Goal: Task Accomplishment & Management: Manage account settings

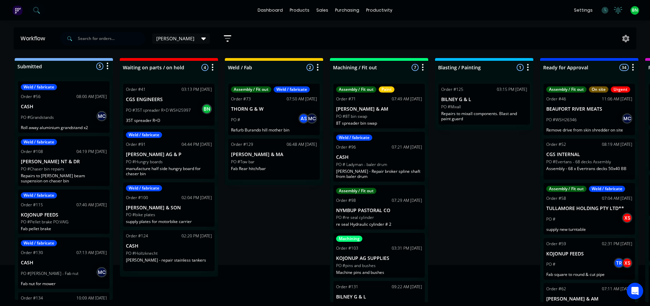
click at [165, 6] on div "dashboard products sales purchasing productivity dashboard products Product Cat…" at bounding box center [325, 10] width 650 height 20
click at [74, 5] on div "dashboard products sales purchasing productivity dashboard products Product Cat…" at bounding box center [325, 10] width 650 height 20
click at [35, 12] on icon at bounding box center [35, 9] width 5 height 5
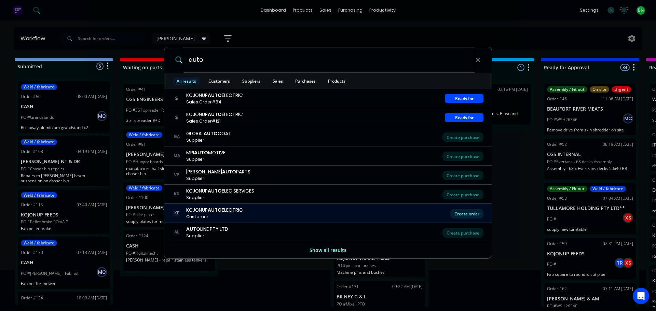
type input "auto"
click at [473, 213] on div "Create order" at bounding box center [466, 214] width 33 height 10
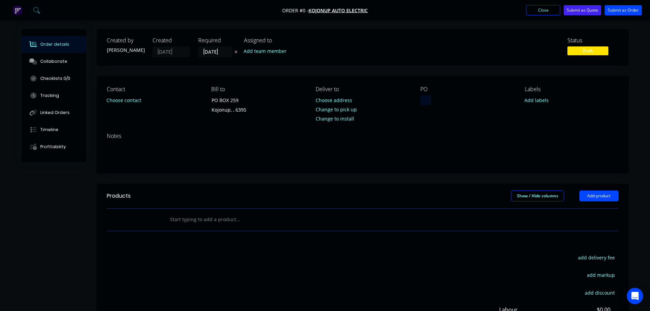
click at [431, 101] on div at bounding box center [426, 100] width 11 height 10
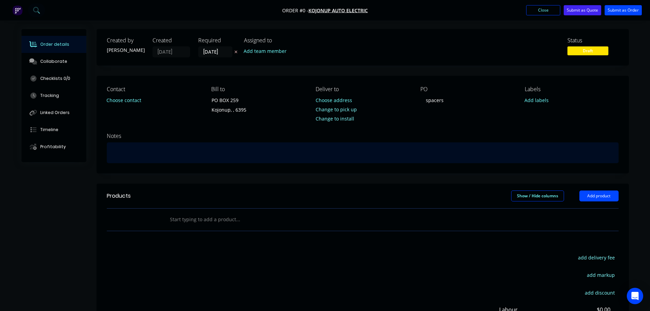
click at [148, 152] on div "Order details Collaborate Checklists 0/0 Tracking Linked Orders Timeline Profit…" at bounding box center [325, 217] width 621 height 376
click at [127, 152] on div "supply spacers" at bounding box center [363, 152] width 512 height 21
click at [168, 152] on div "supply ally spacers" at bounding box center [363, 152] width 512 height 21
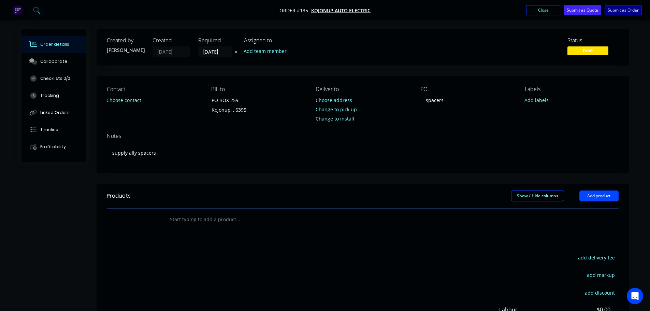
click at [626, 8] on button "Submit as Order" at bounding box center [623, 10] width 37 height 10
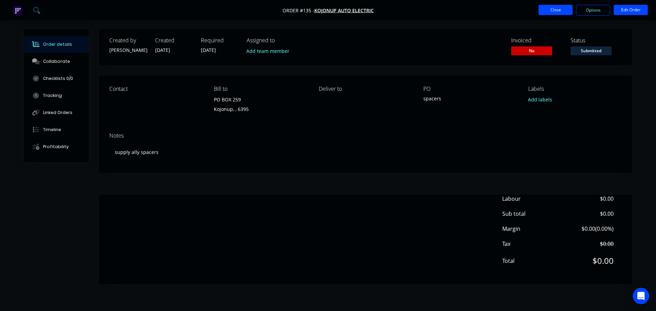
click at [540, 8] on button "Close" at bounding box center [555, 10] width 34 height 10
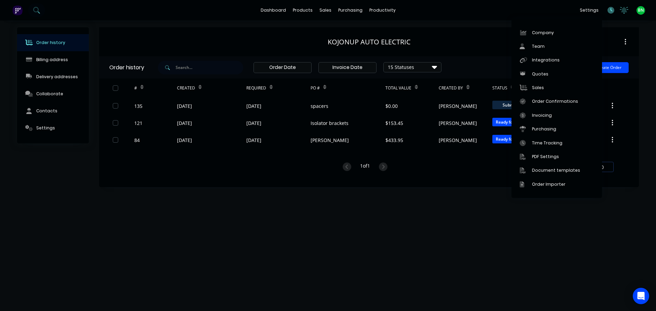
click at [610, 10] on icon at bounding box center [610, 10] width 7 height 7
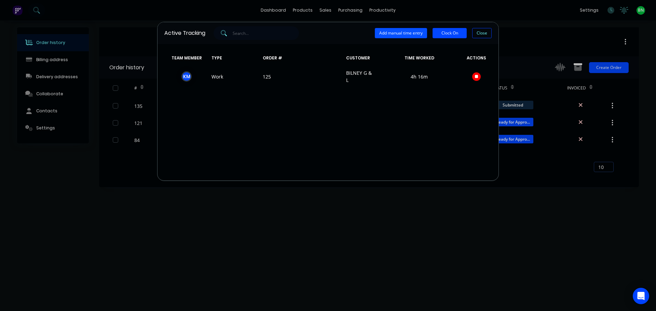
click at [414, 34] on button "Add manual time entry" at bounding box center [401, 33] width 52 height 10
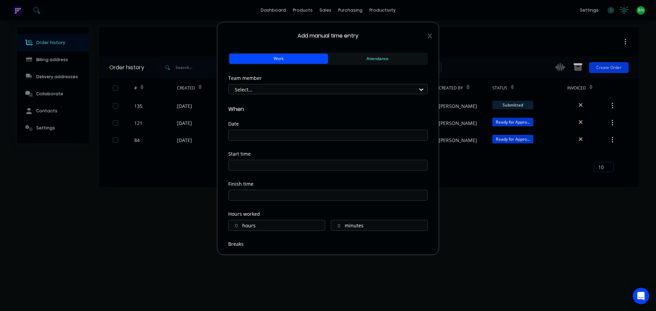
click at [428, 36] on div "Add manual time entry Work Attendance Team member Select... When Date Start tim…" at bounding box center [328, 138] width 222 height 233
click at [422, 37] on span "Add manual time entry" at bounding box center [327, 36] width 199 height 8
click at [427, 36] on icon at bounding box center [429, 35] width 4 height 5
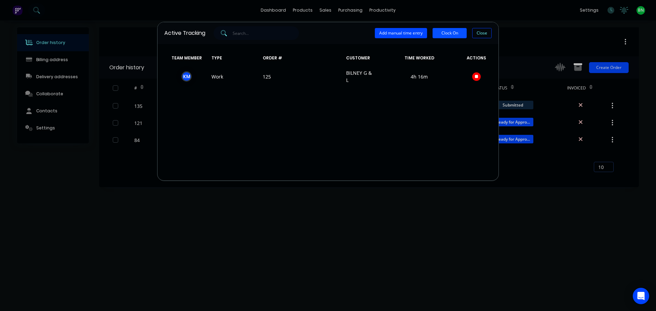
click at [451, 38] on button "Clock On" at bounding box center [449, 33] width 34 height 10
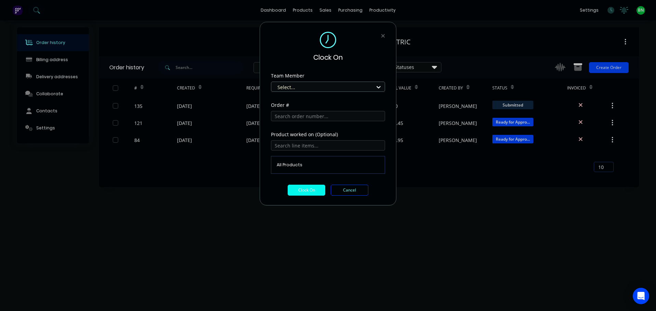
click at [312, 88] on div at bounding box center [324, 87] width 94 height 9
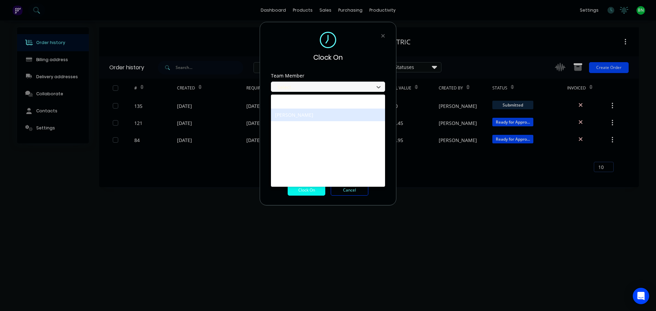
click at [303, 113] on div "[PERSON_NAME]" at bounding box center [328, 115] width 114 height 13
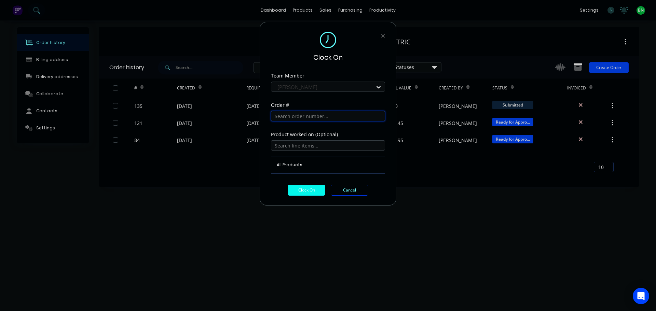
click at [302, 119] on input "text" at bounding box center [328, 116] width 114 height 10
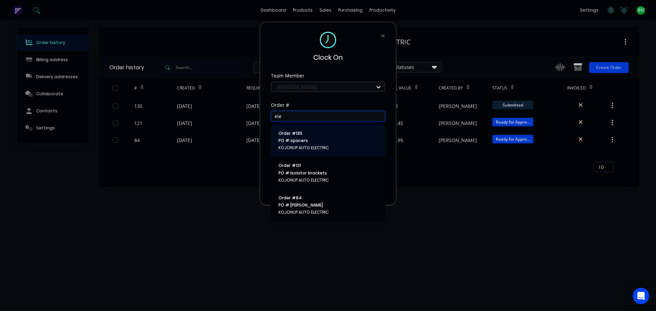
type input "ele"
click at [327, 135] on span "Order # 135" at bounding box center [327, 133] width 99 height 6
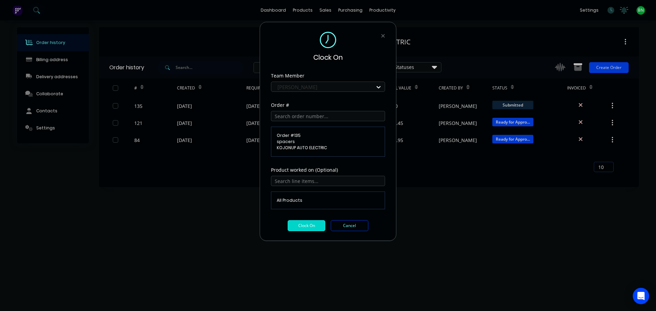
click at [310, 225] on button "Clock On" at bounding box center [306, 225] width 38 height 11
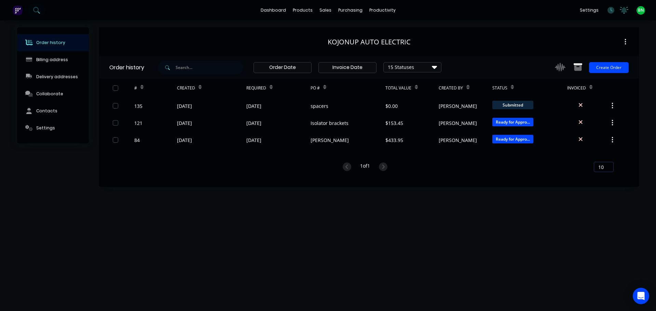
click at [496, 220] on div "Order history Billing address Delivery addresses Collaborate Contacts Settings …" at bounding box center [328, 165] width 656 height 291
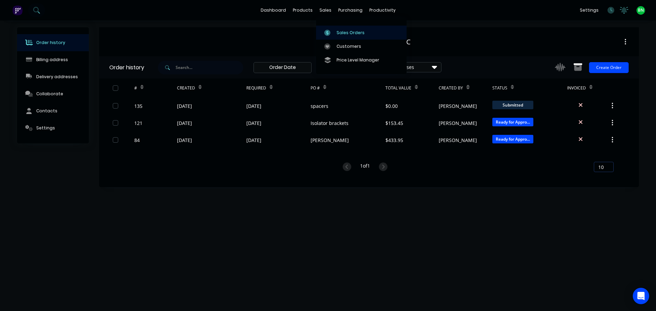
click at [337, 33] on div "Sales Orders" at bounding box center [350, 33] width 28 height 6
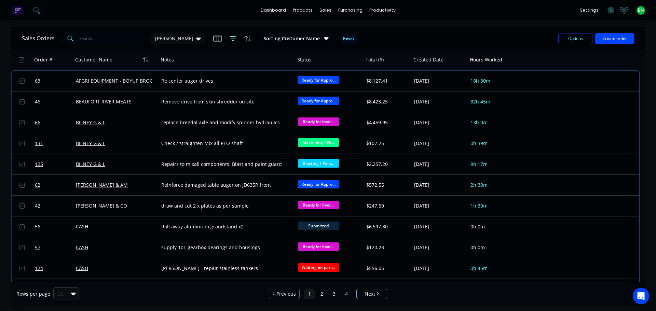
click at [230, 36] on icon "button" at bounding box center [233, 38] width 6 height 5
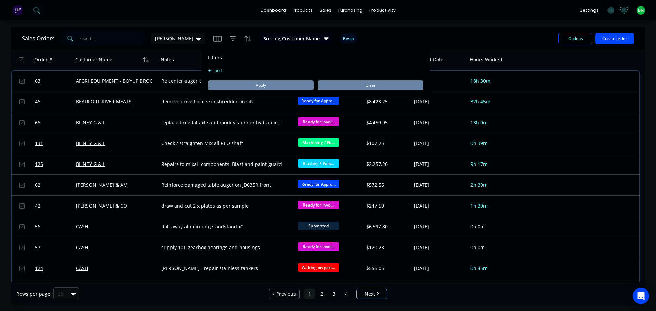
click at [267, 38] on span "Sorting: Customer Name" at bounding box center [291, 38] width 56 height 7
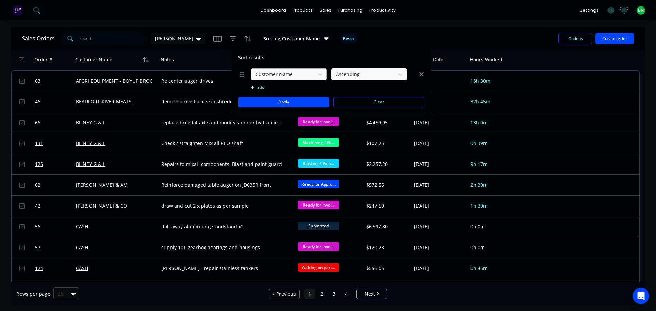
click at [298, 71] on div at bounding box center [283, 74] width 57 height 9
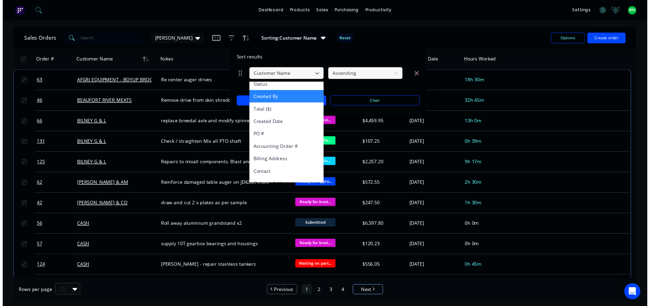
scroll to position [68, 0]
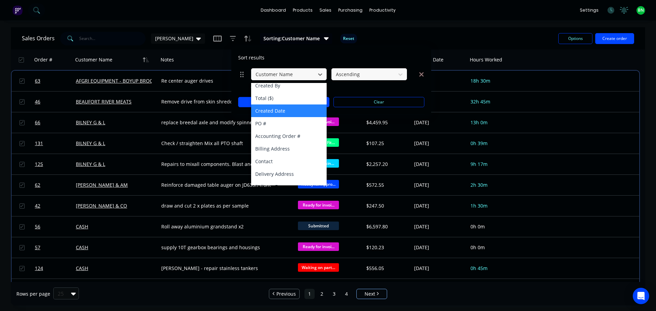
click at [288, 114] on div "Created Date" at bounding box center [288, 110] width 75 height 13
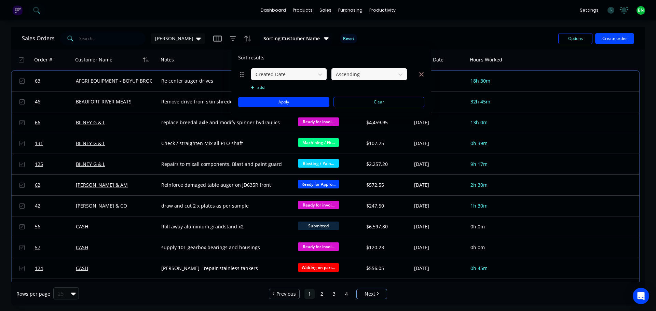
click at [277, 104] on button "Apply" at bounding box center [283, 102] width 91 height 10
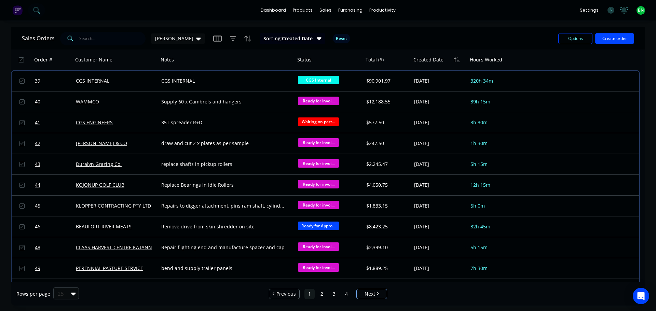
click at [260, 42] on button "Sorting: Created Date" at bounding box center [292, 38] width 65 height 11
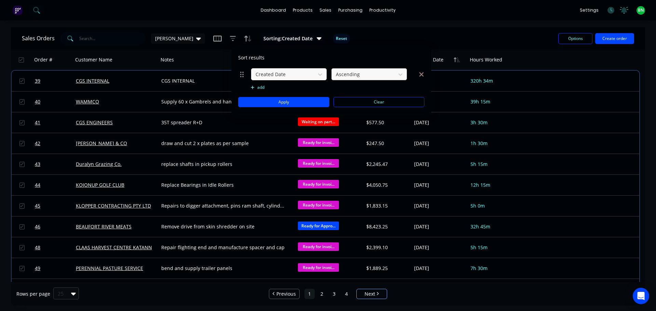
click at [343, 73] on div at bounding box center [363, 74] width 57 height 9
click at [347, 102] on div "Descending" at bounding box center [368, 103] width 75 height 13
click at [280, 104] on button "Apply" at bounding box center [283, 102] width 91 height 10
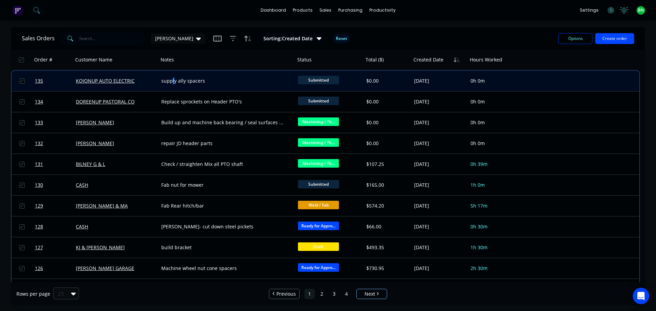
click at [173, 86] on div "supply ally spacers" at bounding box center [226, 81] width 137 height 20
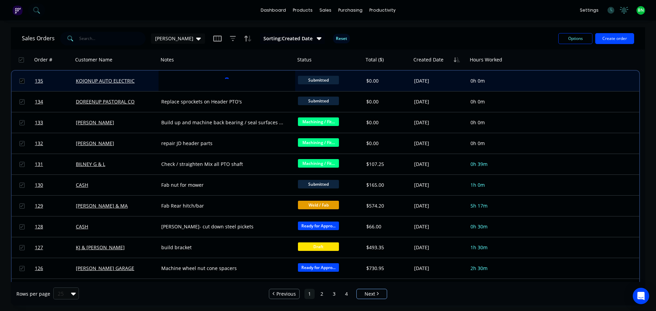
click at [144, 87] on div "KOJONUP AUTO ELECTRIC" at bounding box center [115, 81] width 85 height 20
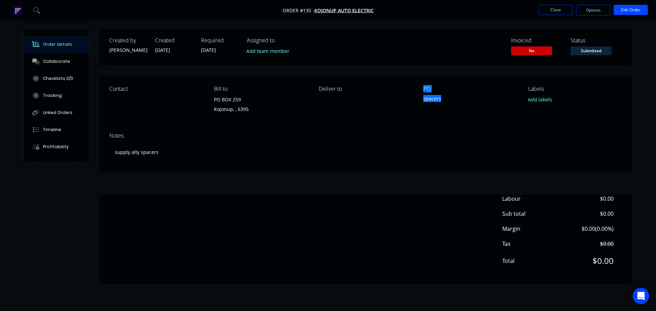
drag, startPoint x: 440, startPoint y: 99, endPoint x: 385, endPoint y: 98, distance: 54.3
click at [385, 98] on div "Contact Bill to PO BOX 259 Kojonup, , 6395 Deliver to PO spacers Labels Add lab…" at bounding box center [365, 101] width 533 height 52
click at [431, 97] on div "spacers" at bounding box center [465, 100] width 85 height 10
click at [440, 98] on div "spacers" at bounding box center [465, 100] width 85 height 10
click at [438, 98] on div "spacers" at bounding box center [465, 100] width 85 height 10
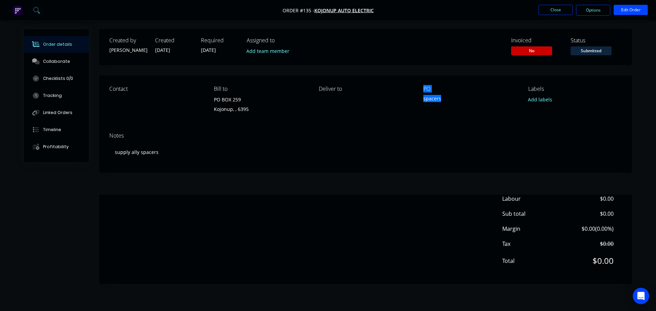
drag, startPoint x: 440, startPoint y: 98, endPoint x: 415, endPoint y: 99, distance: 25.0
click at [415, 99] on div "Contact Bill to PO BOX 259 Kojonup, , 6395 Deliver to PO spacers Labels Add lab…" at bounding box center [365, 101] width 533 height 52
click at [430, 102] on div "spacers" at bounding box center [465, 100] width 85 height 10
drag, startPoint x: 440, startPoint y: 99, endPoint x: 418, endPoint y: 102, distance: 22.5
click at [418, 102] on div "Contact Bill to PO BOX 259 Kojonup, , 6395 Deliver to PO spacers Labels Add lab…" at bounding box center [365, 101] width 533 height 52
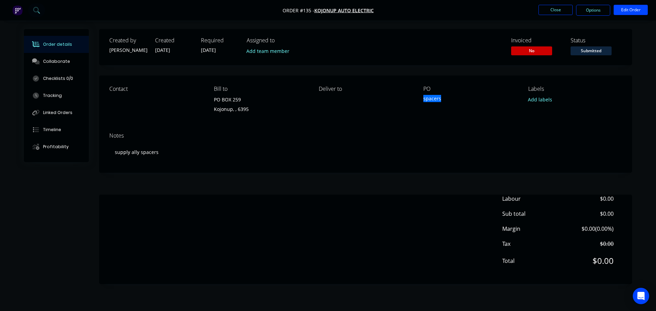
click at [429, 116] on div "Contact Bill to PO BOX 259 Kojonup, , 6395 Deliver to PO spacers Labels Add lab…" at bounding box center [365, 101] width 533 height 52
click at [435, 97] on div "spacers" at bounding box center [465, 100] width 85 height 10
click at [441, 98] on div "spacers" at bounding box center [465, 100] width 85 height 10
click at [623, 11] on button "Edit Order" at bounding box center [630, 10] width 34 height 10
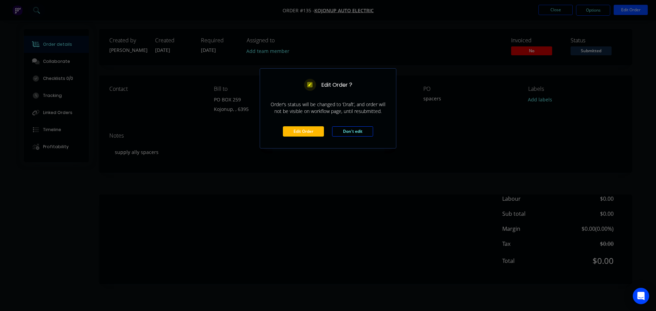
click at [299, 132] on button "Edit Order" at bounding box center [303, 131] width 41 height 10
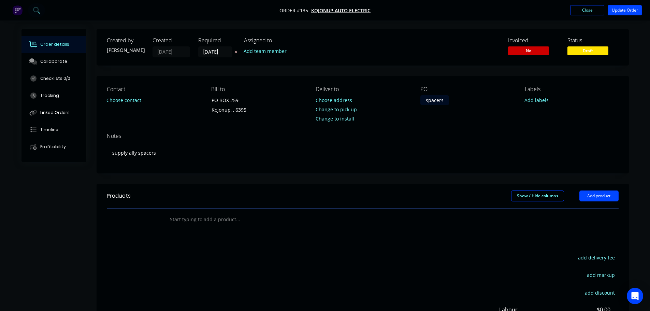
click at [431, 102] on div "spacers" at bounding box center [435, 100] width 29 height 10
drag, startPoint x: 445, startPoint y: 101, endPoint x: 395, endPoint y: 97, distance: 50.7
click at [395, 97] on div "Contact Choose contact [PERSON_NAME] to PO BOX 259 Kojonup, , 6395 Deliver to C…" at bounding box center [363, 102] width 533 height 52
click at [440, 122] on div "Contact Choose contact [PERSON_NAME] to PO BOX 259 Kojonup, , 6395 Deliver to C…" at bounding box center [363, 102] width 533 height 52
click at [624, 8] on button "Update Order" at bounding box center [625, 10] width 34 height 10
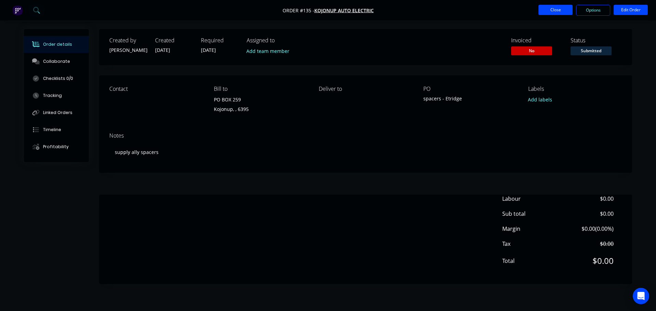
click at [544, 11] on button "Close" at bounding box center [555, 10] width 34 height 10
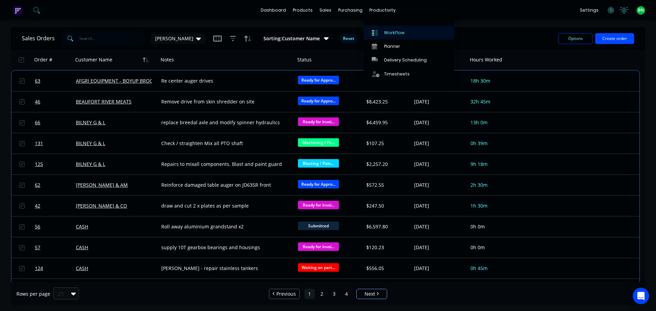
click at [385, 36] on link "Workflow" at bounding box center [408, 33] width 90 height 14
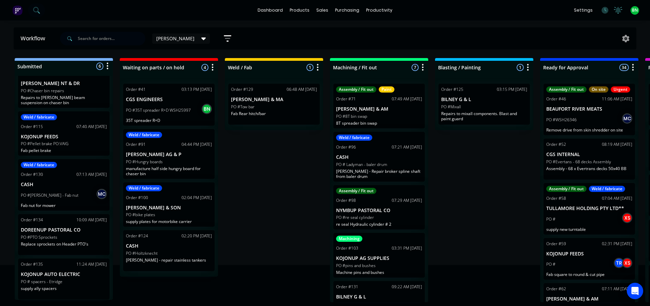
scroll to position [1, 0]
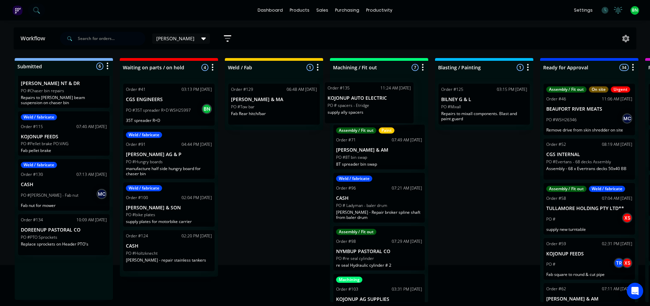
drag, startPoint x: 71, startPoint y: 285, endPoint x: 391, endPoint y: 104, distance: 368.1
click at [391, 104] on div "Submitted 6 Status colour #273444 hex #273444 Save Cancel Summaries Total order…" at bounding box center [515, 180] width 1040 height 244
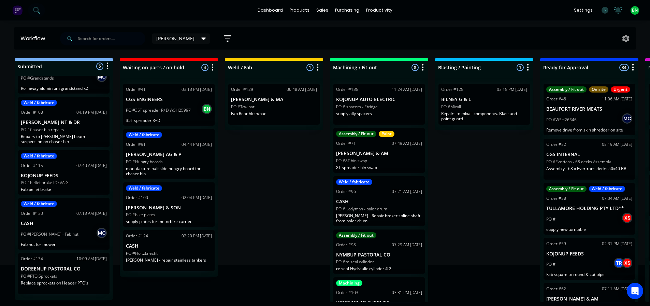
scroll to position [34, 0]
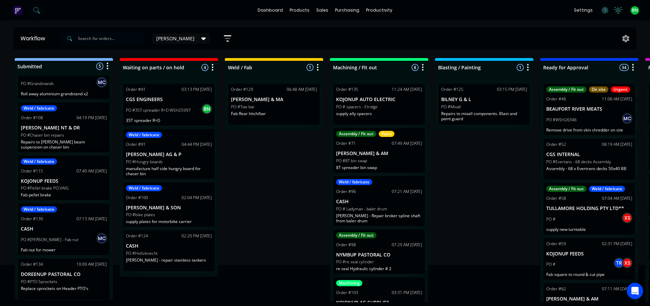
click at [423, 66] on icon "button" at bounding box center [423, 67] width 2 height 7
click at [387, 119] on button "Sort By" at bounding box center [393, 115] width 68 height 11
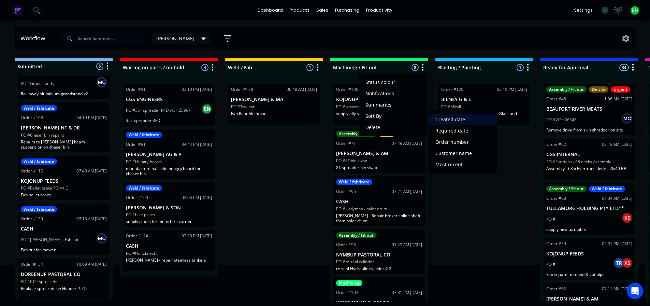
click at [461, 123] on date "Created date" at bounding box center [463, 119] width 68 height 11
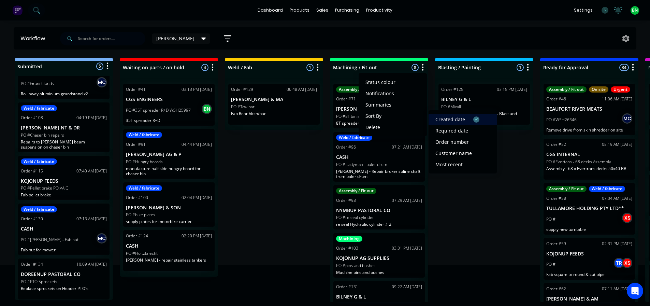
click at [459, 118] on date "Created date" at bounding box center [463, 119] width 68 height 11
click at [454, 160] on recent "Most recent" at bounding box center [463, 164] width 68 height 11
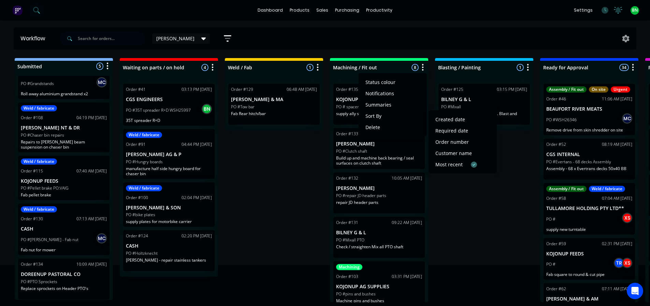
click at [460, 194] on div "Submitted 5 Status colour #273444 hex #273444 Save Cancel Summaries Total order…" at bounding box center [515, 180] width 1040 height 244
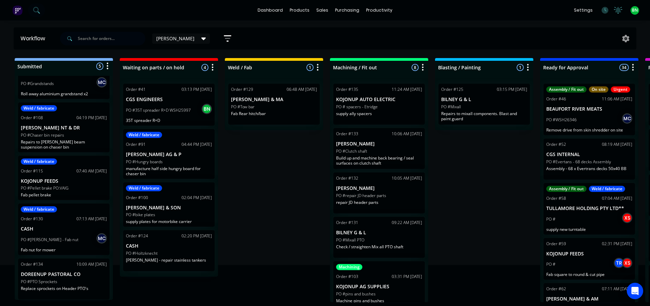
click at [454, 189] on div "Submitted 5 Status colour #273444 hex #273444 Save Cancel Summaries Total order…" at bounding box center [515, 180] width 1040 height 244
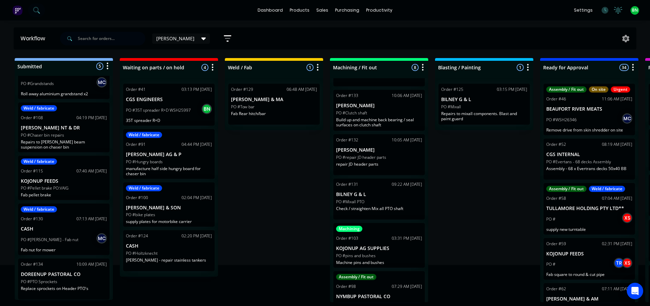
scroll to position [0, 0]
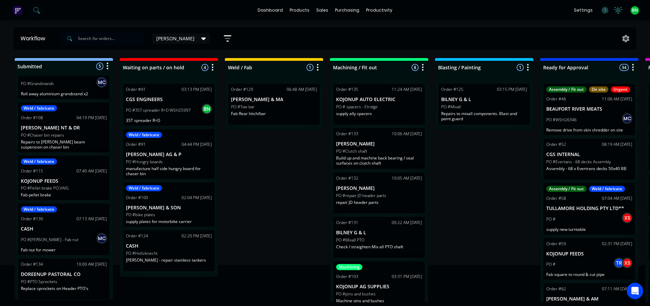
click at [325, 170] on div "Submitted 5 Status colour #273444 hex #273444 Save Cancel Summaries Total order…" at bounding box center [515, 180] width 1040 height 244
click at [267, 148] on div "Submitted 5 Status colour #273444 hex #273444 Save Cancel Summaries Total order…" at bounding box center [515, 180] width 1040 height 244
click at [281, 203] on div "Submitted 5 Status colour #273444 hex #273444 Save Cancel Summaries Total order…" at bounding box center [515, 180] width 1040 height 244
click at [464, 32] on div "[PERSON_NAME] Save new view None edit [PERSON_NAME] (Default) edit Workshop Vie…" at bounding box center [348, 38] width 578 height 20
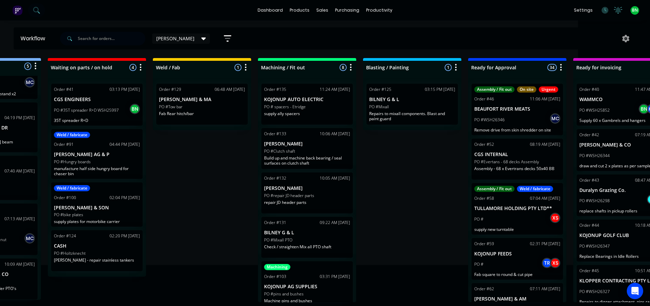
scroll to position [1, 0]
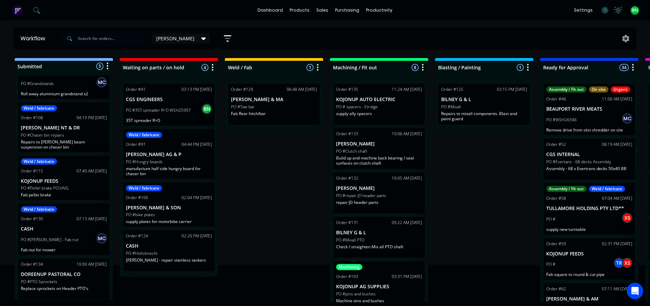
drag, startPoint x: 394, startPoint y: 34, endPoint x: 319, endPoint y: 39, distance: 75.6
click at [605, 11] on icon at bounding box center [605, 10] width 7 height 7
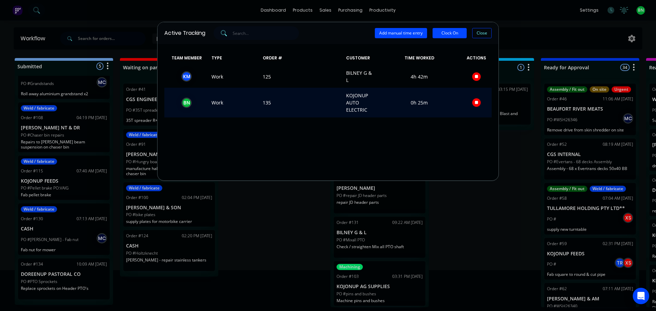
click at [475, 101] on icon "button" at bounding box center [476, 102] width 3 height 3
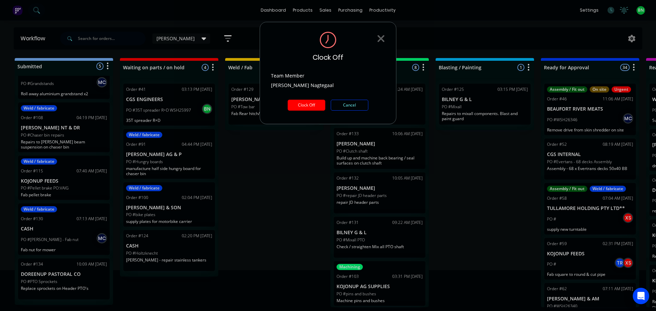
click at [312, 106] on button "Clock Off" at bounding box center [306, 105] width 38 height 11
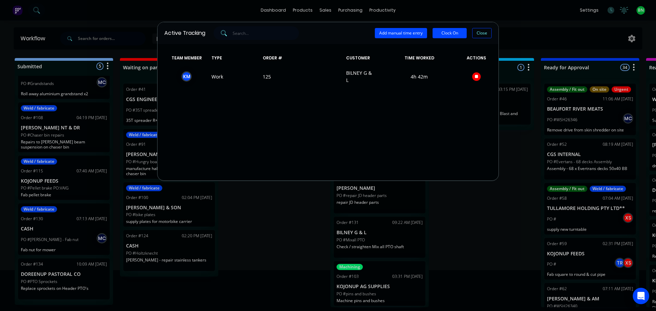
click at [477, 32] on button "Close" at bounding box center [481, 33] width 19 height 10
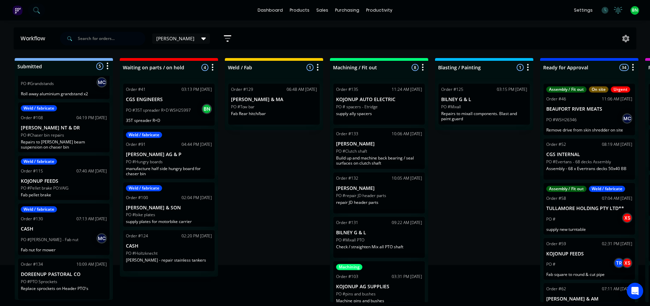
click at [495, 30] on div "[PERSON_NAME] Save new view None edit [PERSON_NAME] (Default) edit Workshop Vie…" at bounding box center [348, 38] width 578 height 20
click at [527, 241] on div "Submitted 5 Status colour #273444 hex #273444 Save Cancel Summaries Total order…" at bounding box center [515, 180] width 1040 height 244
click at [476, 221] on div "Submitted 5 Status colour #273444 hex #273444 Save Cancel Summaries Total order…" at bounding box center [515, 180] width 1040 height 244
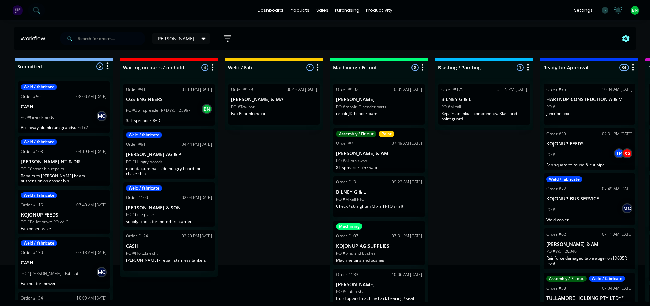
click at [625, 39] on icon at bounding box center [626, 39] width 7 height 8
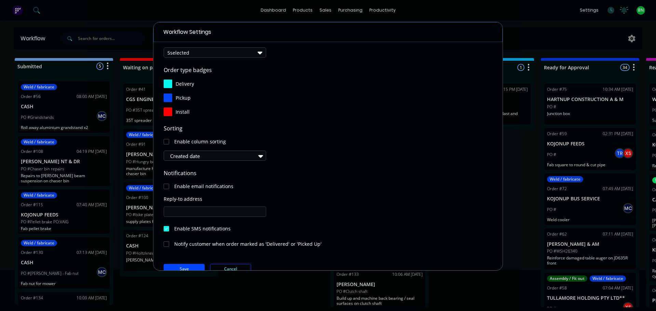
scroll to position [68, 0]
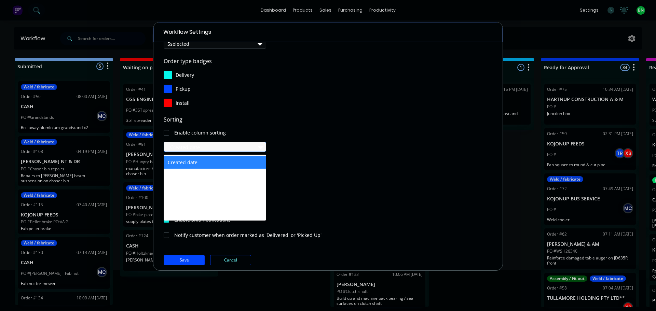
click at [258, 147] on icon at bounding box center [260, 147] width 5 height 8
click at [244, 146] on div at bounding box center [211, 147] width 84 height 9
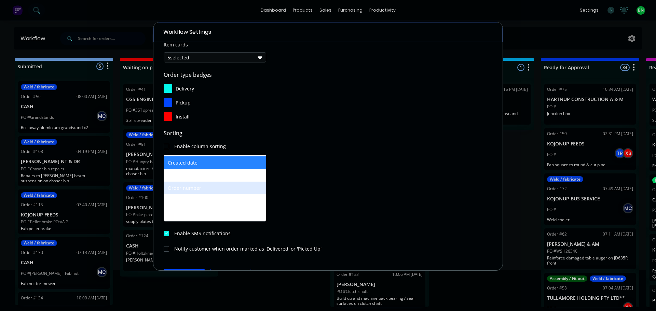
scroll to position [0, 0]
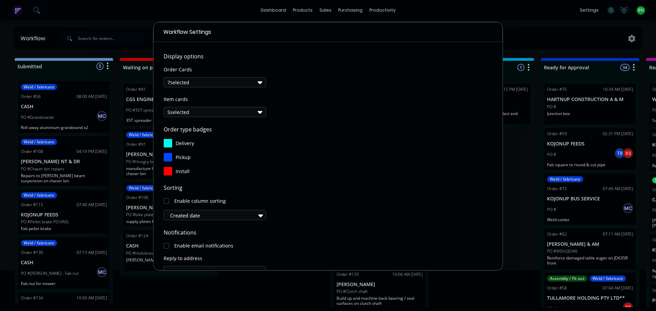
click at [303, 169] on div "install" at bounding box center [328, 171] width 328 height 9
drag, startPoint x: 507, startPoint y: 17, endPoint x: 504, endPoint y: 21, distance: 5.3
click at [507, 17] on div "Workflow Settings Display options Order Cards 7 selected Item cards 5 selected …" at bounding box center [328, 155] width 656 height 311
click at [515, 149] on div "Workflow Settings Display options Order Cards 7 selected Item cards 5 selected …" at bounding box center [328, 155] width 656 height 311
drag, startPoint x: 638, startPoint y: 36, endPoint x: 634, endPoint y: 36, distance: 4.1
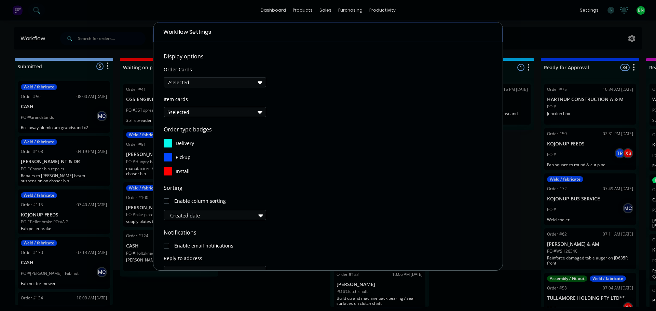
click at [635, 36] on div "Workflow Settings Display options Order Cards 7 selected Item cards 5 selected …" at bounding box center [328, 155] width 656 height 311
click at [633, 37] on div "Workflow Settings Display options Order Cards 7 selected Item cards 5 selected …" at bounding box center [328, 155] width 656 height 311
click at [515, 40] on div "Workflow Settings Display options Order Cards 7 selected Item cards 5 selected …" at bounding box center [328, 155] width 656 height 311
click at [507, 232] on div "Workflow Settings Display options Order Cards 7 selected Item cards 5 selected …" at bounding box center [328, 155] width 656 height 311
drag, startPoint x: 507, startPoint y: 232, endPoint x: 408, endPoint y: 223, distance: 99.8
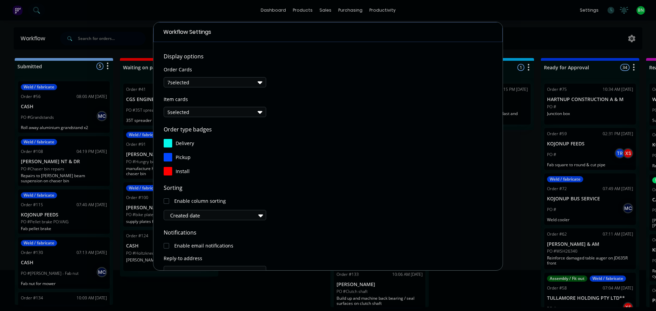
click at [409, 234] on span "Notifications" at bounding box center [328, 232] width 328 height 8
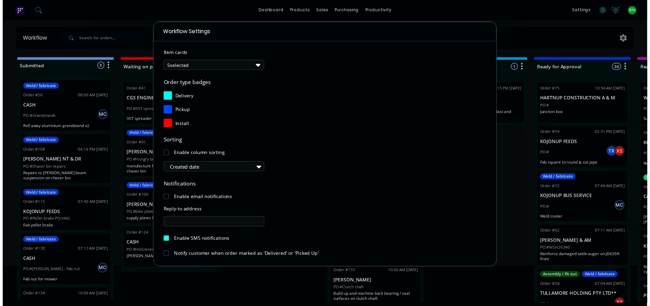
scroll to position [73, 0]
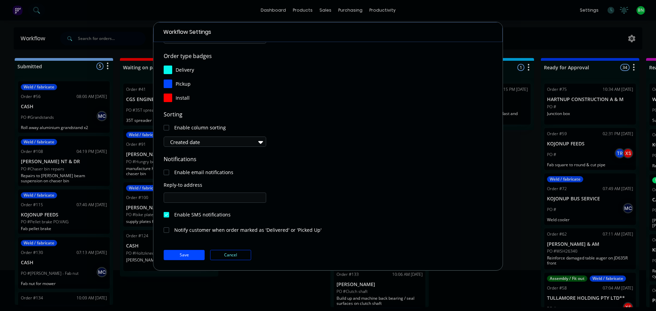
drag, startPoint x: 235, startPoint y: 249, endPoint x: 235, endPoint y: 253, distance: 3.8
click at [235, 250] on form "Display options Order Cards 7 selected Item cards 5 selected Order type badges …" at bounding box center [328, 119] width 328 height 281
click at [235, 253] on button "Cancel" at bounding box center [230, 255] width 41 height 10
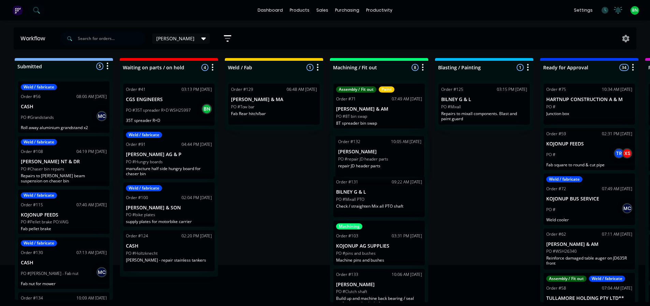
drag, startPoint x: 379, startPoint y: 110, endPoint x: 380, endPoint y: 168, distance: 57.7
click at [381, 167] on div "Order #132 10:05 AM 10/10/25 WILLIAMS TROY PO #repair JD header parts repair JD…" at bounding box center [379, 190] width 98 height 224
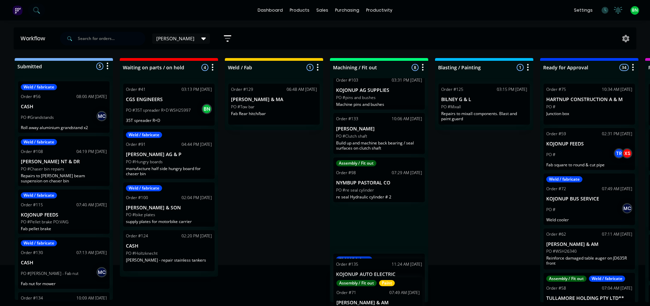
scroll to position [155, 0]
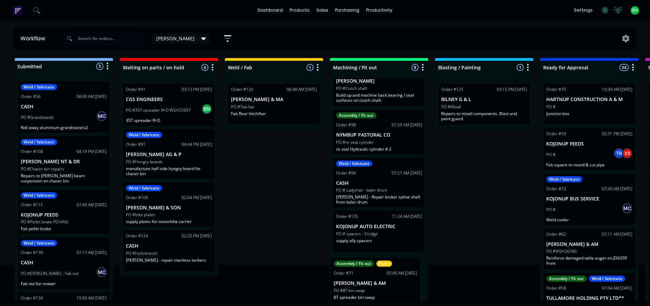
drag, startPoint x: 387, startPoint y: 110, endPoint x: 384, endPoint y: 285, distance: 175.8
click at [384, 285] on div "Assembly / Fit out Paint Order #71 07:49 AM 23/09/25 HARRIS CJ & AM PO #8T bin …" at bounding box center [379, 190] width 98 height 224
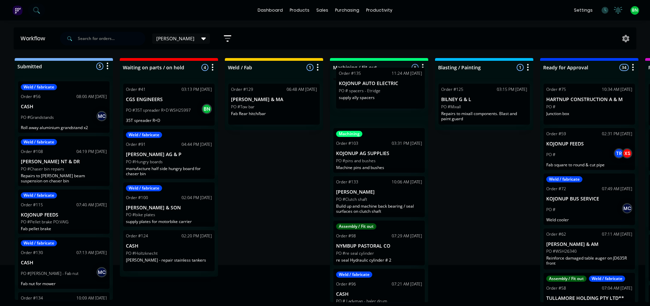
scroll to position [0, 0]
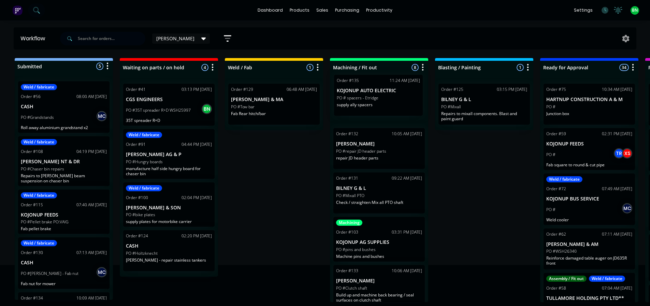
drag, startPoint x: 392, startPoint y: 236, endPoint x: 393, endPoint y: 96, distance: 139.6
click at [393, 96] on div "Order #132 10:05 AM 10/10/25 WILLIAMS TROY PO #repair JD header parts repair JD…" at bounding box center [379, 190] width 98 height 224
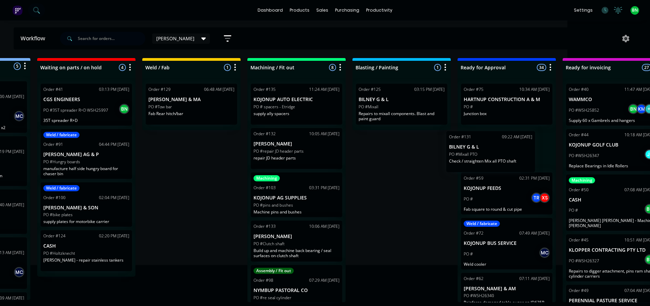
scroll to position [1, 84]
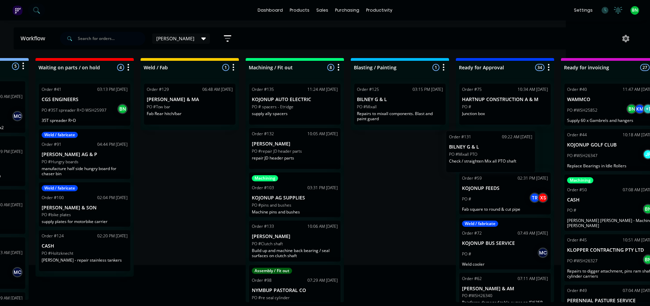
drag, startPoint x: 386, startPoint y: 195, endPoint x: 504, endPoint y: 153, distance: 124.4
click at [504, 153] on div "Submitted 5 Status colour #273444 hex #273444 Save Cancel Summaries Total order…" at bounding box center [431, 180] width 1040 height 244
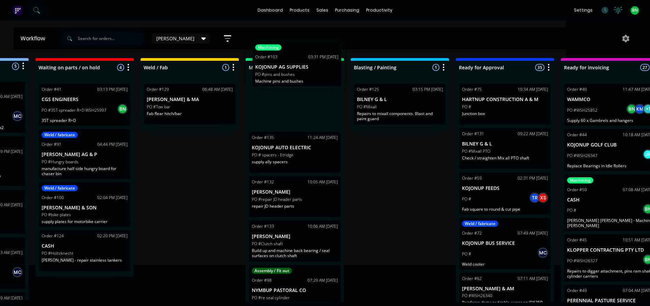
scroll to position [0, 0]
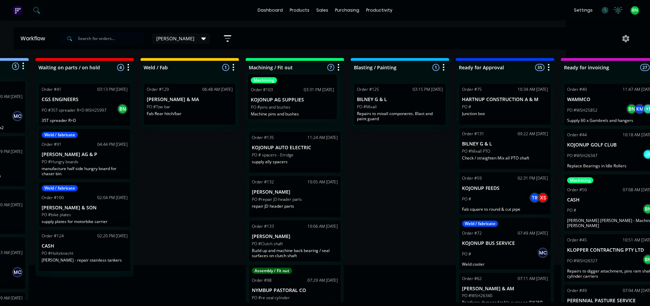
drag, startPoint x: 307, startPoint y: 142, endPoint x: 306, endPoint y: 110, distance: 32.5
click at [306, 110] on div "Order #135 11:24 AM 10/10/25 KOJONUP AUTO ELECTRIC PO # spacers - Etridge suppl…" at bounding box center [295, 190] width 98 height 224
click at [372, 203] on div "Submitted 5 Status colour #273444 hex #273444 Save Cancel Summaries Total order…" at bounding box center [431, 180] width 1040 height 244
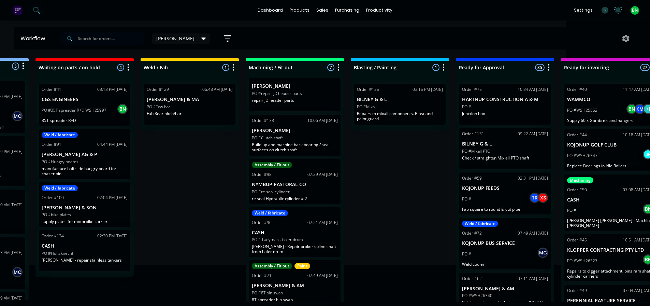
scroll to position [109, 0]
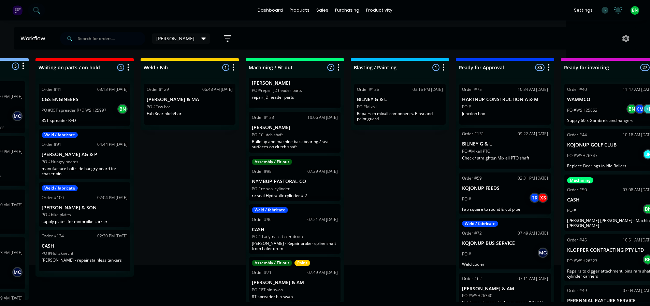
click at [361, 200] on div "Submitted 5 Status colour #273444 hex #273444 Save Cancel Summaries Total order…" at bounding box center [431, 180] width 1040 height 244
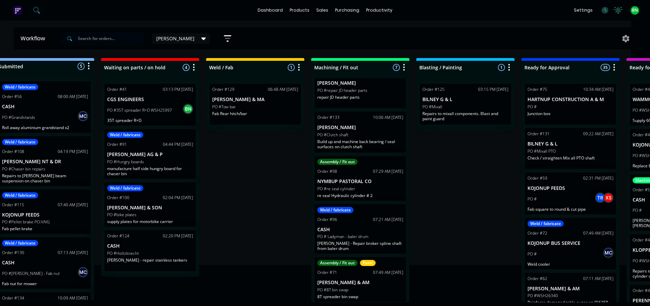
scroll to position [1, 0]
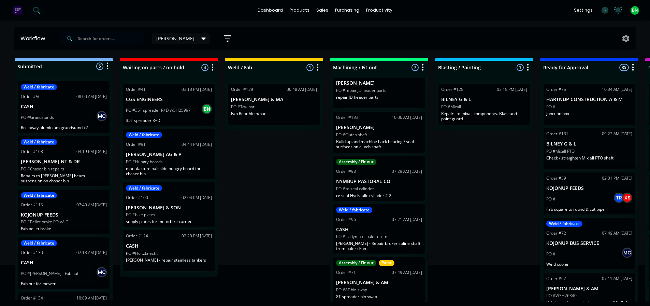
drag, startPoint x: 226, startPoint y: 217, endPoint x: 136, endPoint y: 188, distance: 94.8
click at [168, 37] on div "[PERSON_NAME]" at bounding box center [181, 39] width 50 height 6
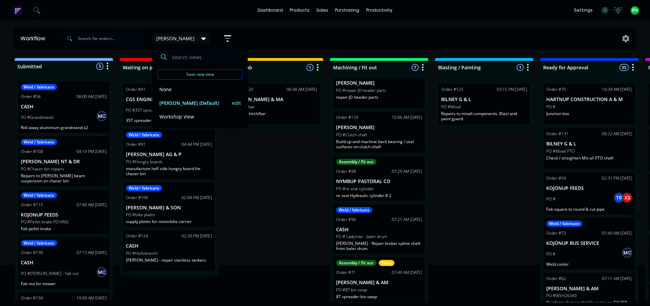
click at [171, 102] on button "brad (Default)" at bounding box center [193, 103] width 73 height 8
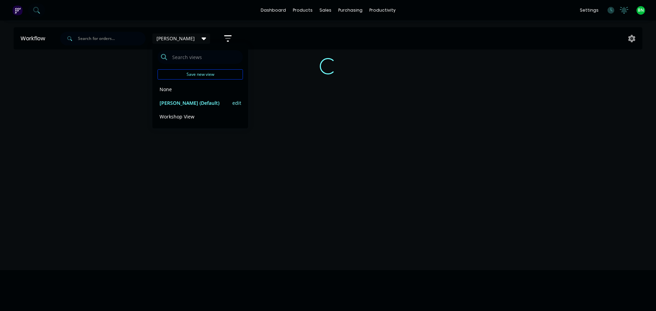
click at [236, 105] on button "edit" at bounding box center [236, 102] width 9 height 7
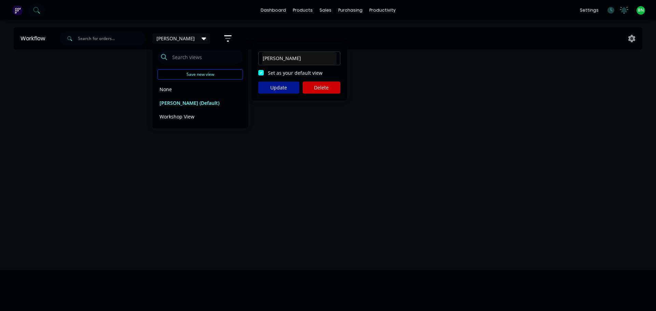
click at [278, 90] on button "Update" at bounding box center [278, 88] width 41 height 12
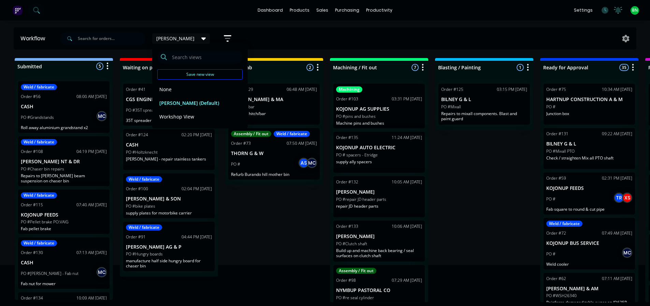
click at [258, 221] on div "Submitted 5 Status colour #273444 hex #273444 Save Cancel Summaries Total order…" at bounding box center [515, 180] width 1040 height 244
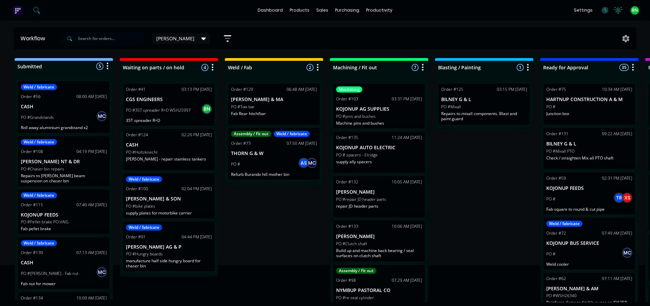
drag, startPoint x: 494, startPoint y: 220, endPoint x: 500, endPoint y: 212, distance: 9.7
click at [494, 220] on div "Submitted 5 Status colour #273444 hex #273444 Save Cancel Summaries Total order…" at bounding box center [515, 180] width 1040 height 244
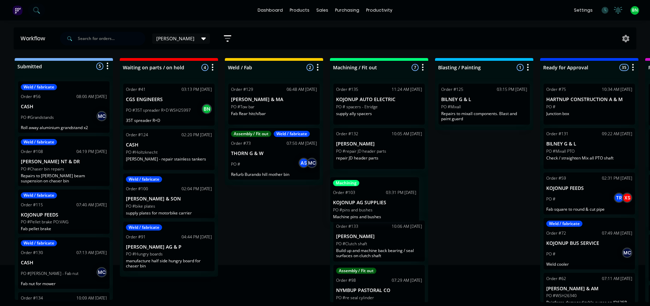
drag, startPoint x: 380, startPoint y: 121, endPoint x: 377, endPoint y: 216, distance: 95.3
click at [377, 216] on div "Machining Order #103 03:31 PM 01/10/25 KOJONUP AG SUPPLIES PO #pins and bushes …" at bounding box center [379, 190] width 98 height 224
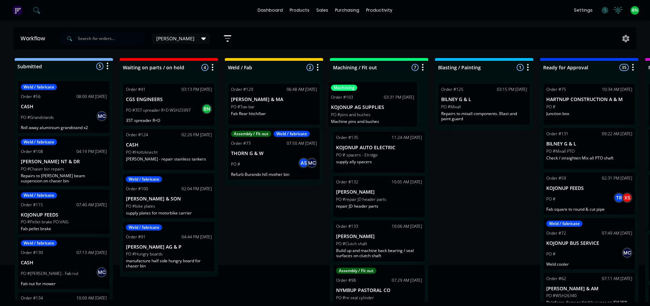
drag, startPoint x: 391, startPoint y: 202, endPoint x: 387, endPoint y: 103, distance: 98.8
click at [387, 103] on div "Order #135 11:24 AM 10/10/25 KOJONUP AUTO ELECTRIC PO # spacers - Etridge suppl…" at bounding box center [379, 190] width 98 height 224
click at [470, 184] on div "Submitted 5 Status colour #273444 hex #273444 Save Cancel Summaries Total order…" at bounding box center [515, 180] width 1040 height 244
click at [260, 183] on div "Order #129 06:48 AM 10/10/25 WRIGHT RA & MA PO #Tow bar Fab Rear hitch/bar Asse…" at bounding box center [274, 131] width 98 height 107
click at [292, 237] on div "Submitted 5 Status colour #273444 hex #273444 Save Cancel Summaries Total order…" at bounding box center [515, 180] width 1040 height 244
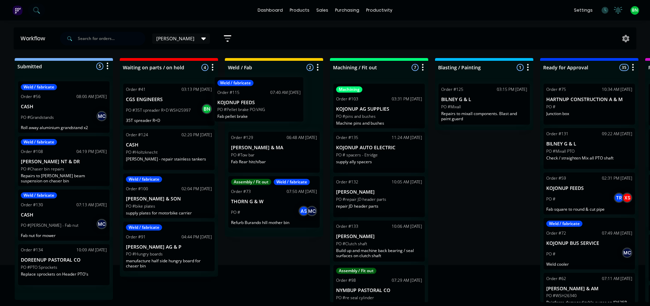
drag, startPoint x: 74, startPoint y: 223, endPoint x: 288, endPoint y: 110, distance: 241.6
click at [288, 110] on div "Submitted 5 Status colour #273444 hex #273444 Save Cancel Summaries Total order…" at bounding box center [515, 180] width 1040 height 244
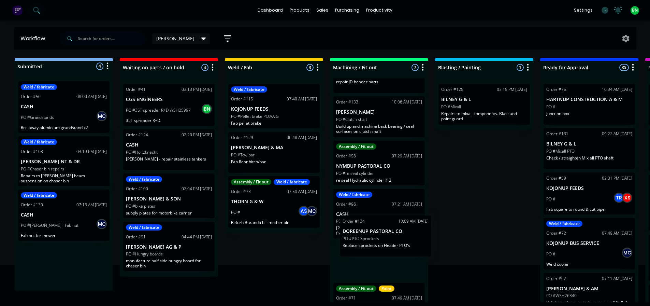
scroll to position [153, 3]
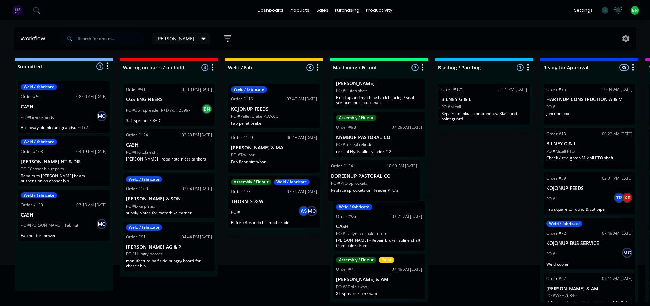
drag, startPoint x: 69, startPoint y: 266, endPoint x: 389, endPoint y: 184, distance: 330.2
click at [389, 184] on div "Submitted 4 Status colour #273444 hex #273444 Save Cancel Summaries Total order…" at bounding box center [515, 180] width 1040 height 244
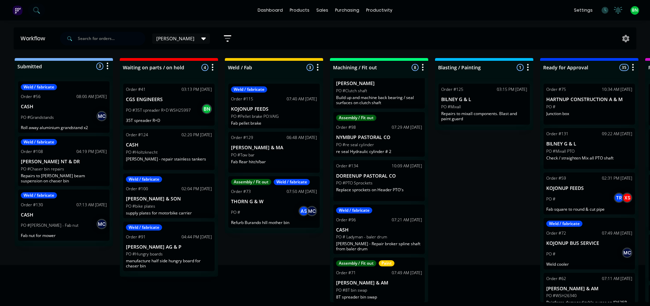
scroll to position [0, 0]
click at [65, 252] on div "Submitted 3 Status colour #273444 hex #273444 Save Cancel Summaries Total order…" at bounding box center [515, 180] width 1040 height 244
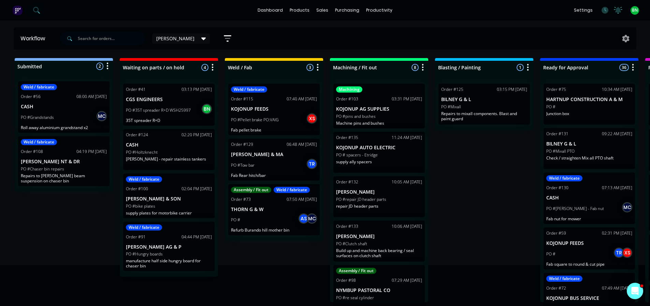
click at [464, 169] on div "Submitted 2 Status colour #273444 hex #273444 Save Cancel Summaries Total order…" at bounding box center [515, 180] width 1040 height 244
click at [451, 171] on div "Submitted 2 Status colour #273444 hex #273444 Save Cancel Summaries Total order…" at bounding box center [515, 180] width 1040 height 244
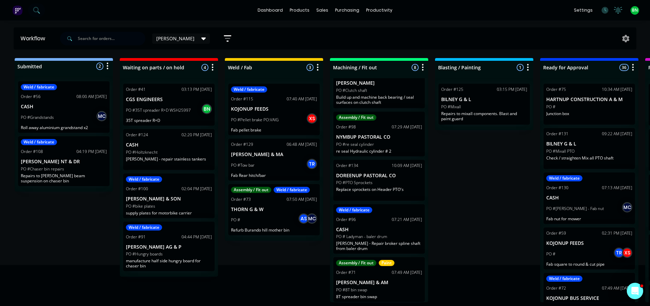
scroll to position [0, 0]
